Goal: Information Seeking & Learning: Learn about a topic

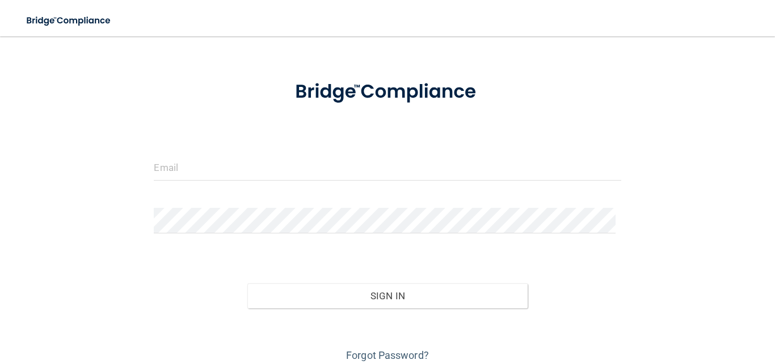
scroll to position [83, 0]
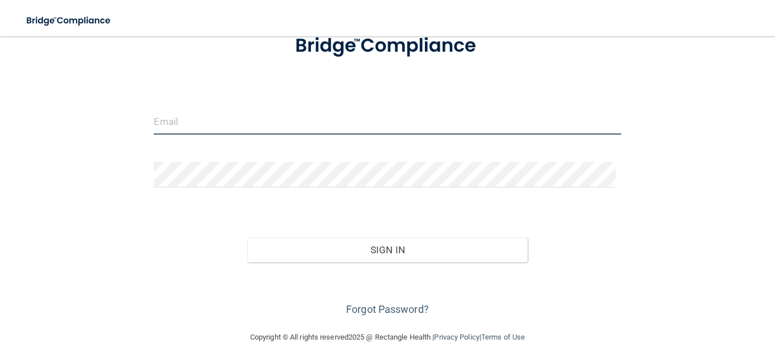
click at [268, 120] on input "email" at bounding box center [387, 122] width 467 height 26
type input "[PERSON_NAME][EMAIL_ADDRESS][PERSON_NAME][DOMAIN_NAME]"
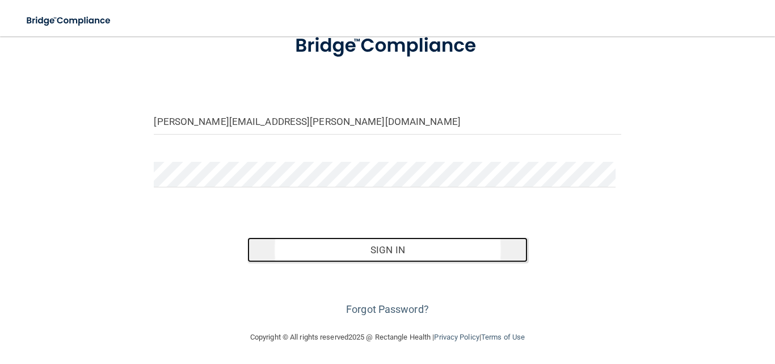
click at [376, 253] on button "Sign In" at bounding box center [387, 249] width 280 height 25
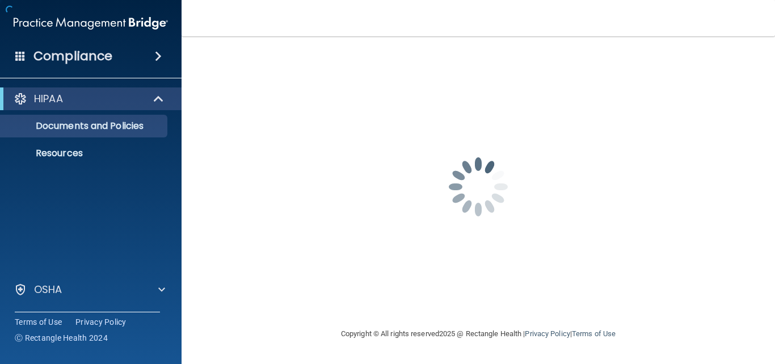
scroll to position [0, 0]
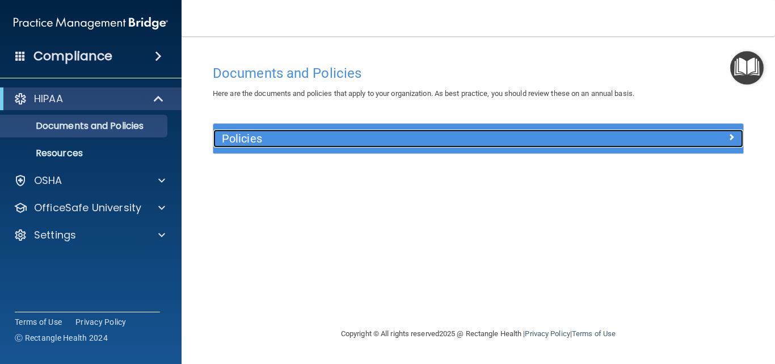
click at [733, 134] on span at bounding box center [731, 137] width 7 height 14
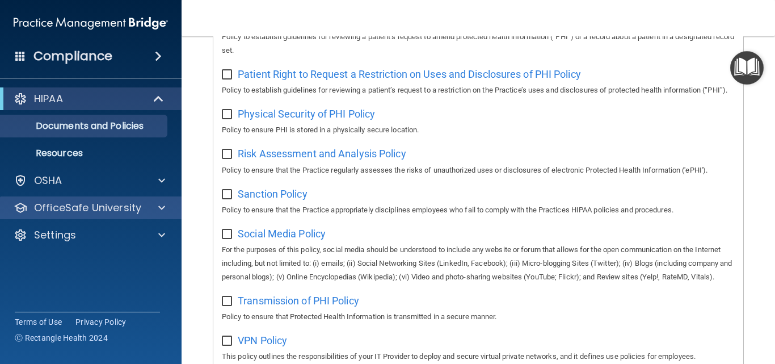
scroll to position [794, 0]
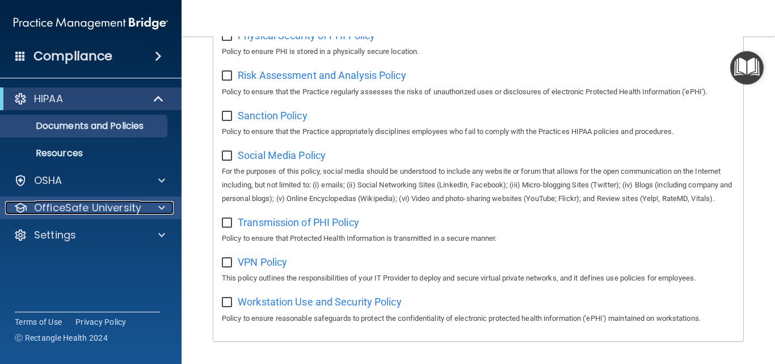
click at [82, 206] on p "OfficeSafe University" at bounding box center [87, 208] width 107 height 14
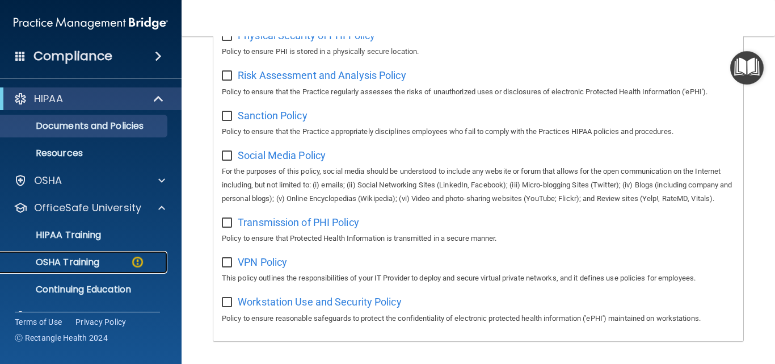
click at [102, 262] on div "OSHA Training" at bounding box center [84, 261] width 155 height 11
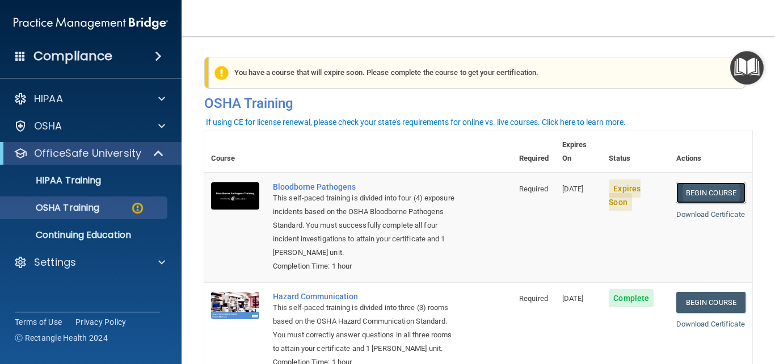
click at [697, 182] on link "Begin Course" at bounding box center [710, 192] width 69 height 21
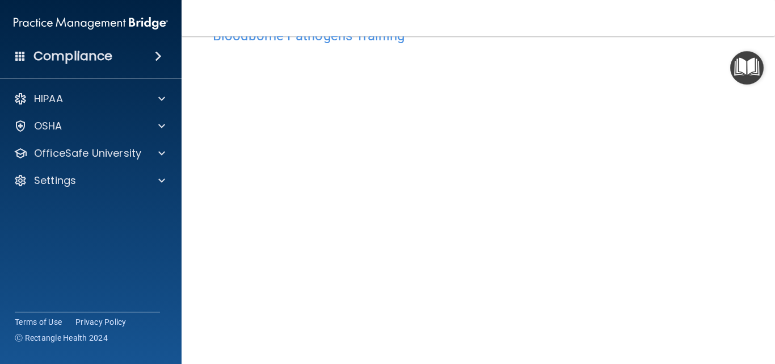
scroll to position [94, 0]
click at [713, 35] on nav "Toggle navigation [PERSON_NAME] [PERSON_NAME][EMAIL_ADDRESS][PERSON_NAME][DOMAI…" at bounding box center [479, 18] width 594 height 36
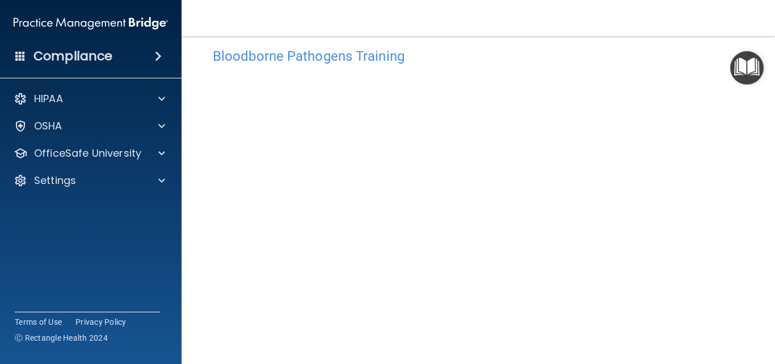
scroll to position [0, 0]
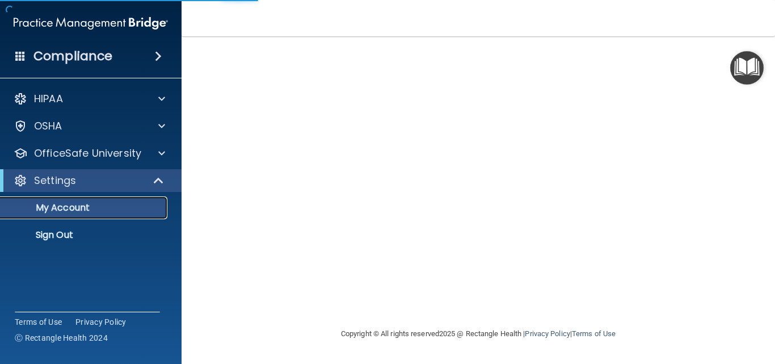
click at [106, 210] on p "My Account" at bounding box center [84, 207] width 155 height 11
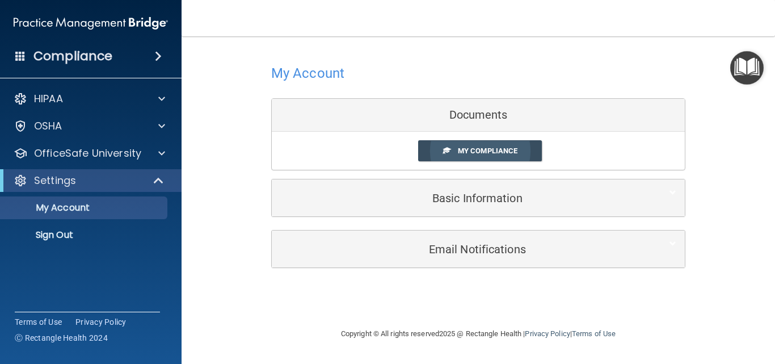
click at [478, 148] on span "My Compliance" at bounding box center [488, 150] width 60 height 9
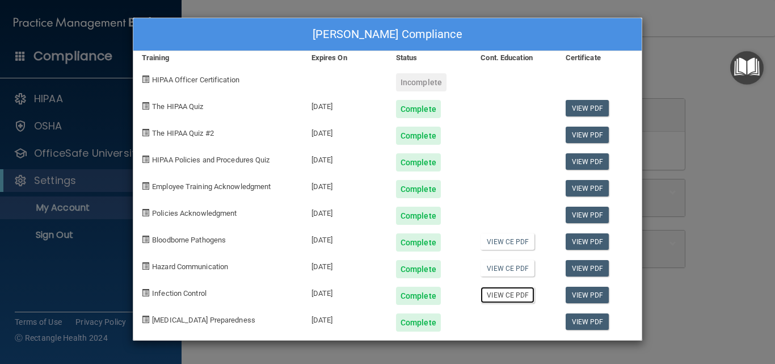
click at [520, 296] on link "View CE PDF" at bounding box center [508, 295] width 54 height 16
click at [416, 78] on div "Incomplete" at bounding box center [421, 82] width 51 height 18
click at [216, 78] on span "HIPAA Officer Certification" at bounding box center [195, 79] width 87 height 9
click at [508, 242] on link "View CE PDF" at bounding box center [508, 241] width 54 height 16
